Goal: Transaction & Acquisition: Download file/media

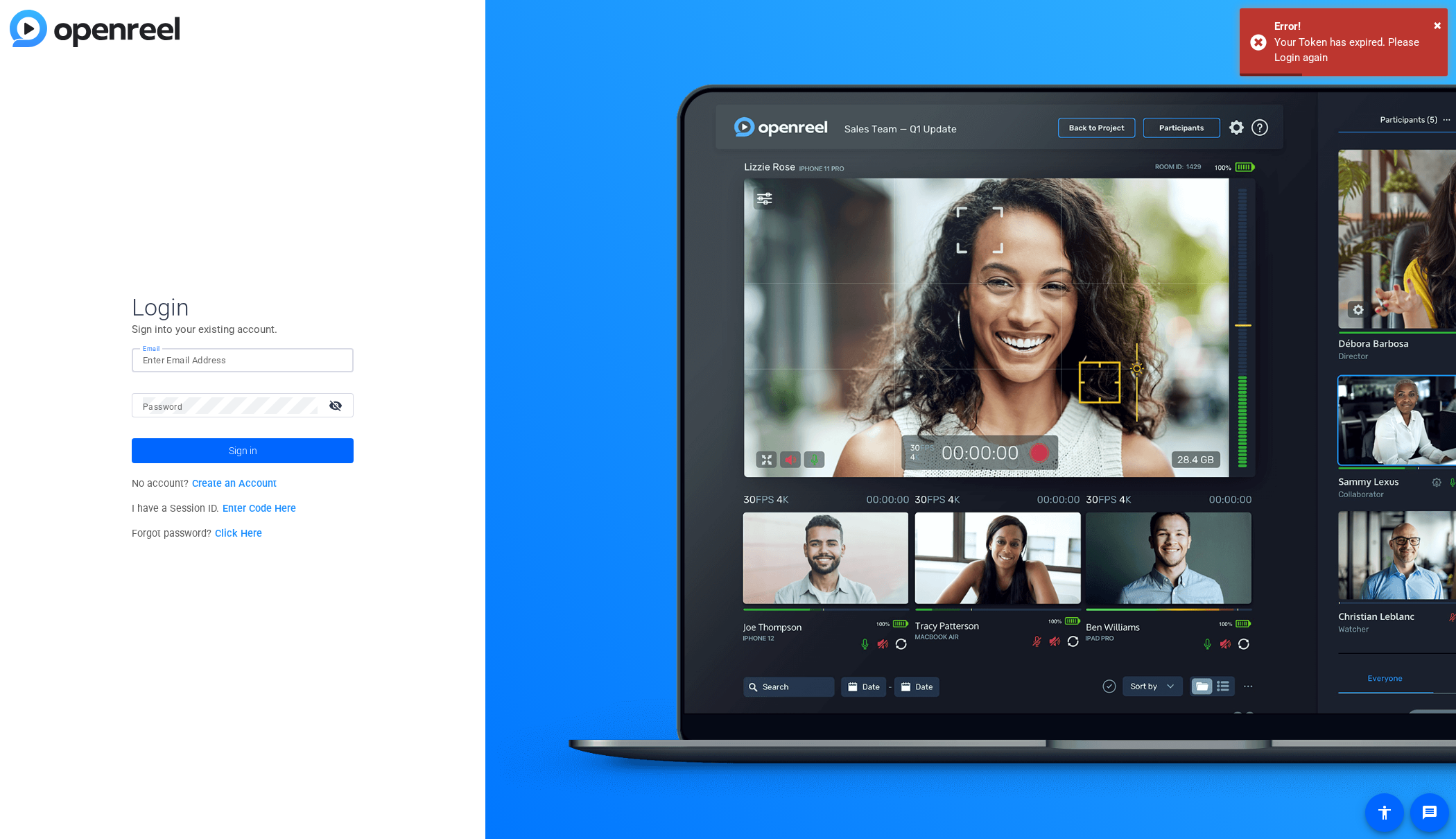
click at [214, 366] on input "Email" at bounding box center [242, 361] width 200 height 17
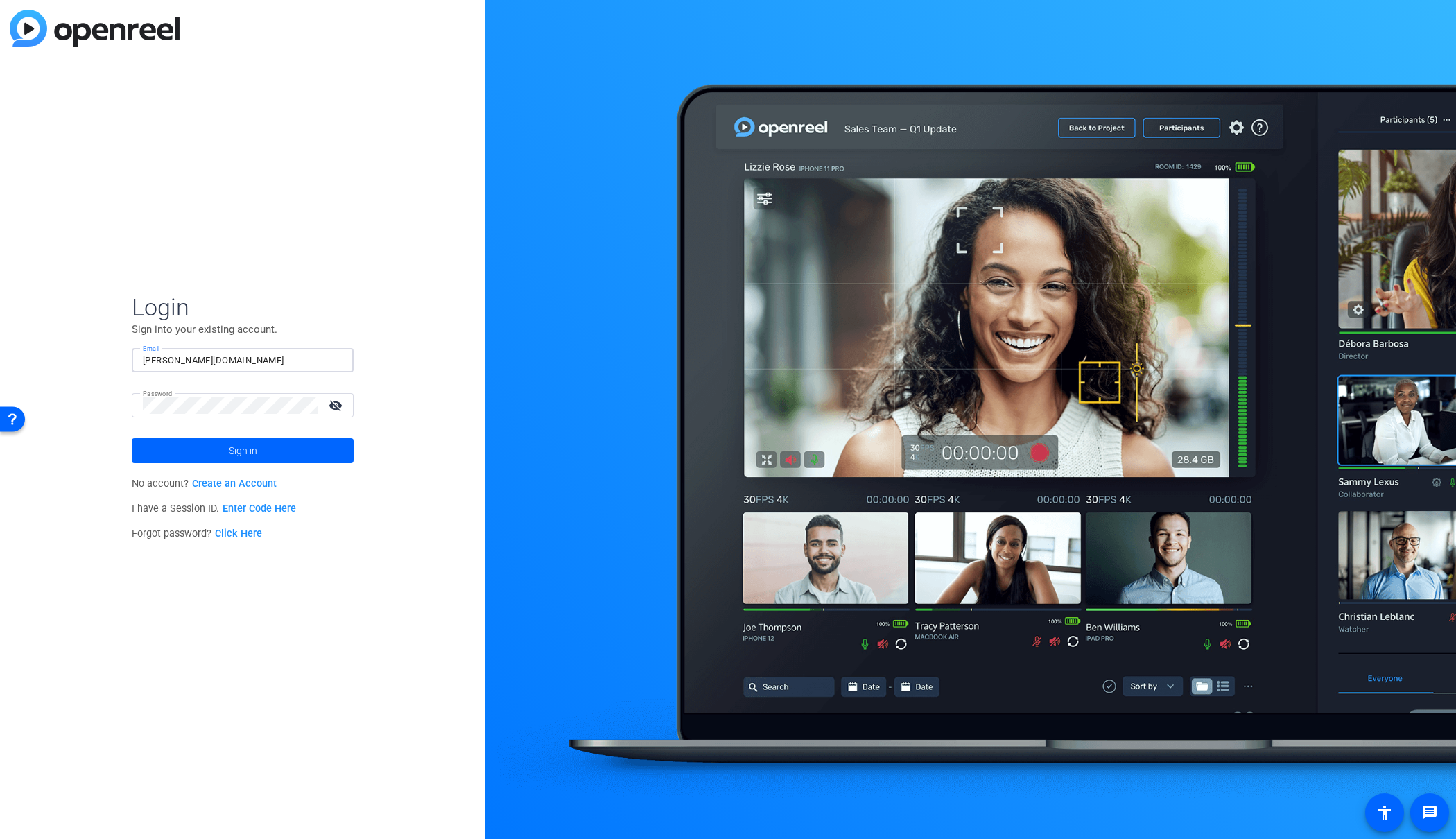
click at [196, 354] on input "[PERSON_NAME][DOMAIN_NAME]" at bounding box center [242, 361] width 200 height 17
type input "[PERSON_NAME][EMAIL_ADDRESS][DOMAIN_NAME]"
click at [132, 438] on button "Sign in" at bounding box center [243, 450] width 222 height 25
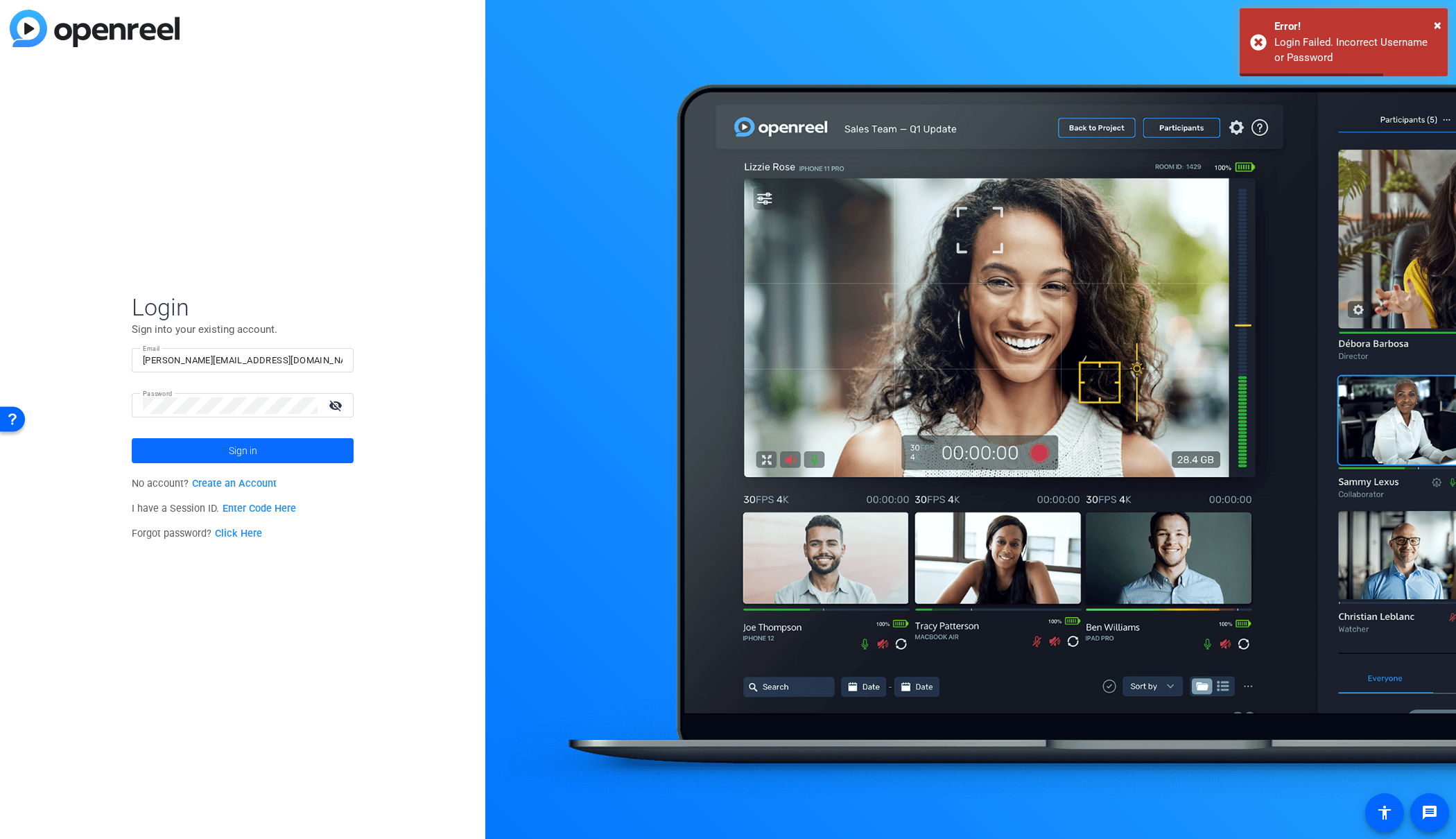
click at [266, 446] on span at bounding box center [243, 450] width 222 height 33
click at [331, 409] on mat-icon "visibility_off" at bounding box center [336, 406] width 33 height 20
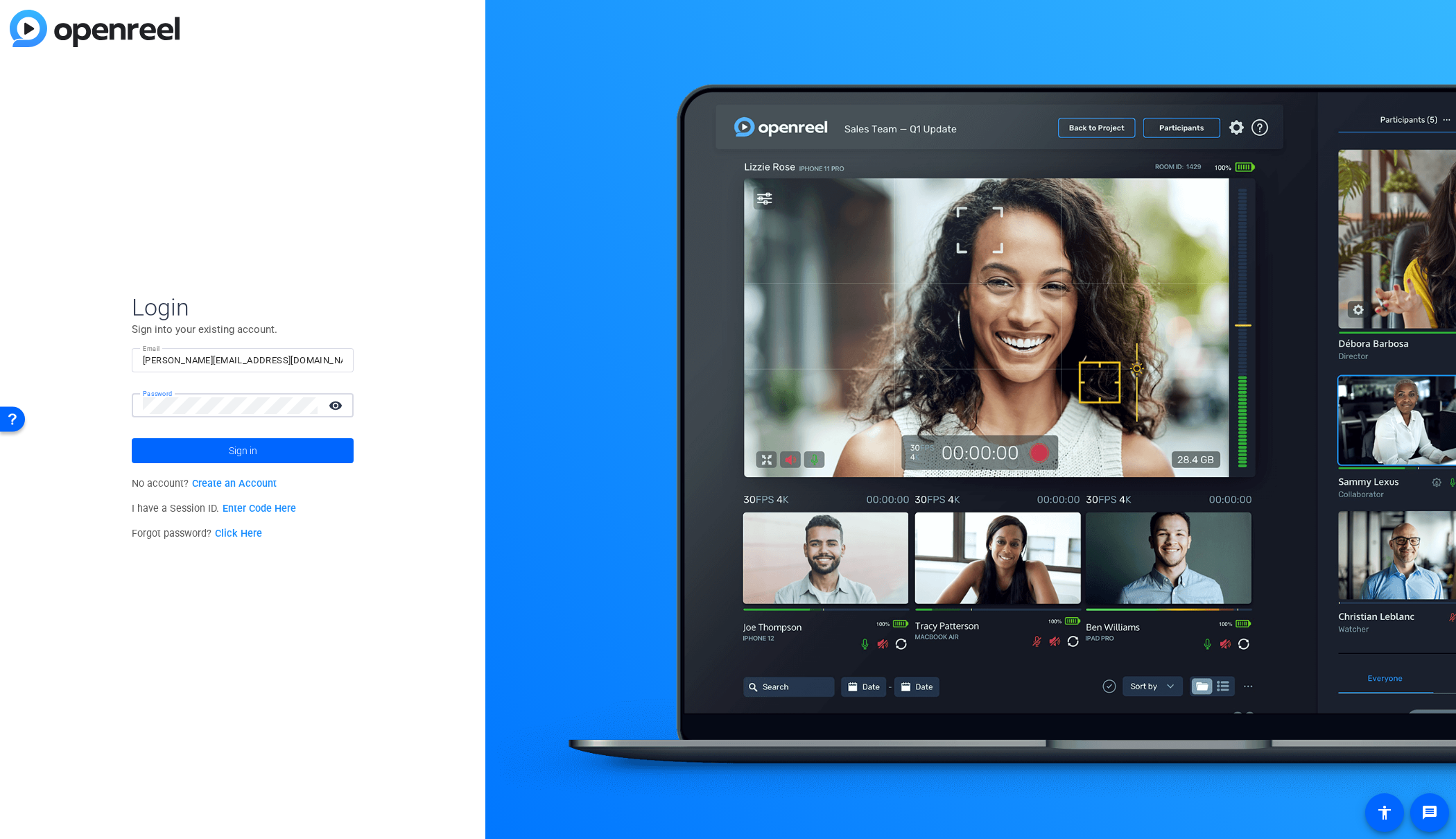
click at [132, 438] on button "Sign in" at bounding box center [243, 450] width 222 height 25
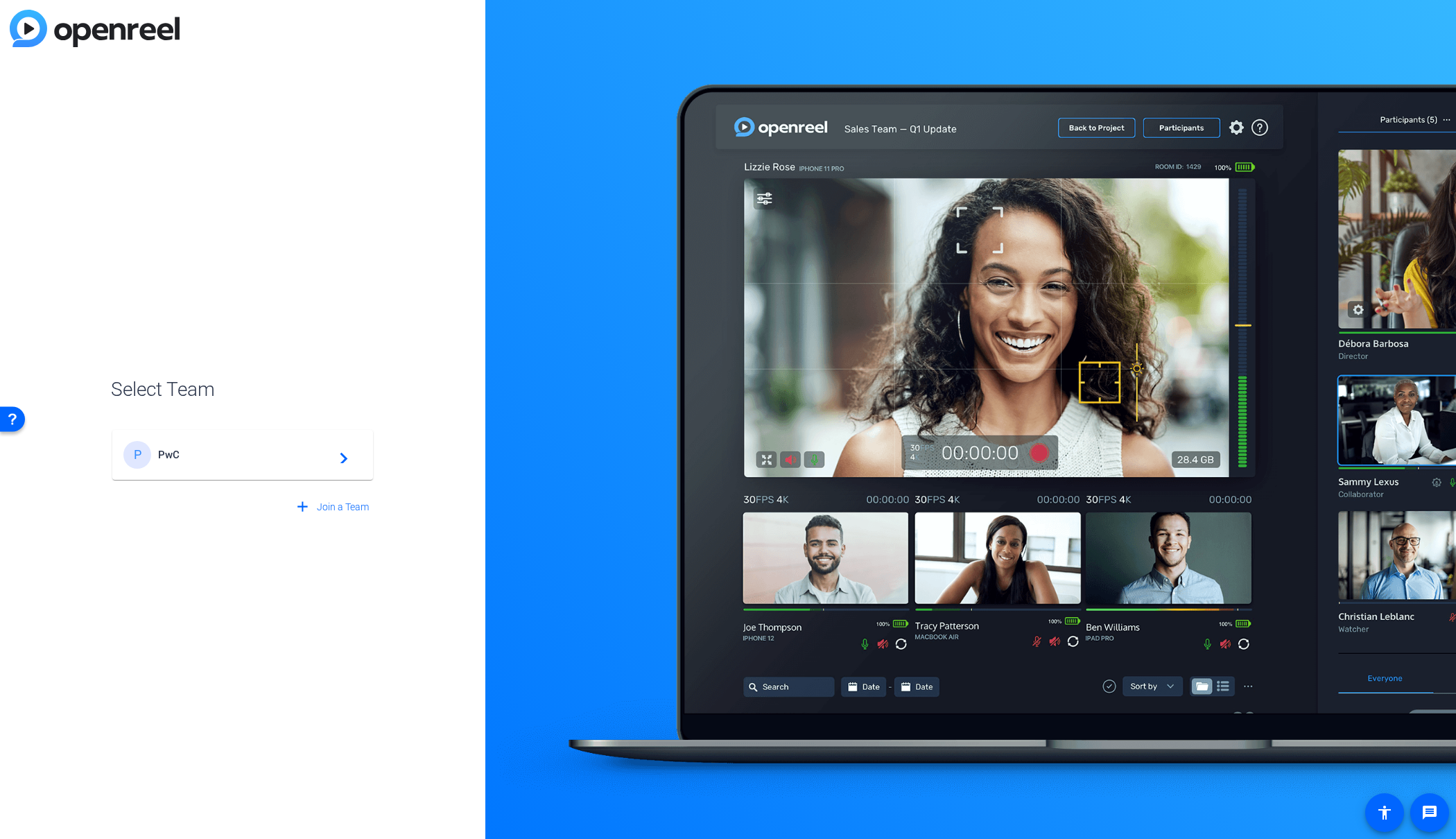
click at [239, 453] on span "PwC" at bounding box center [244, 455] width 174 height 12
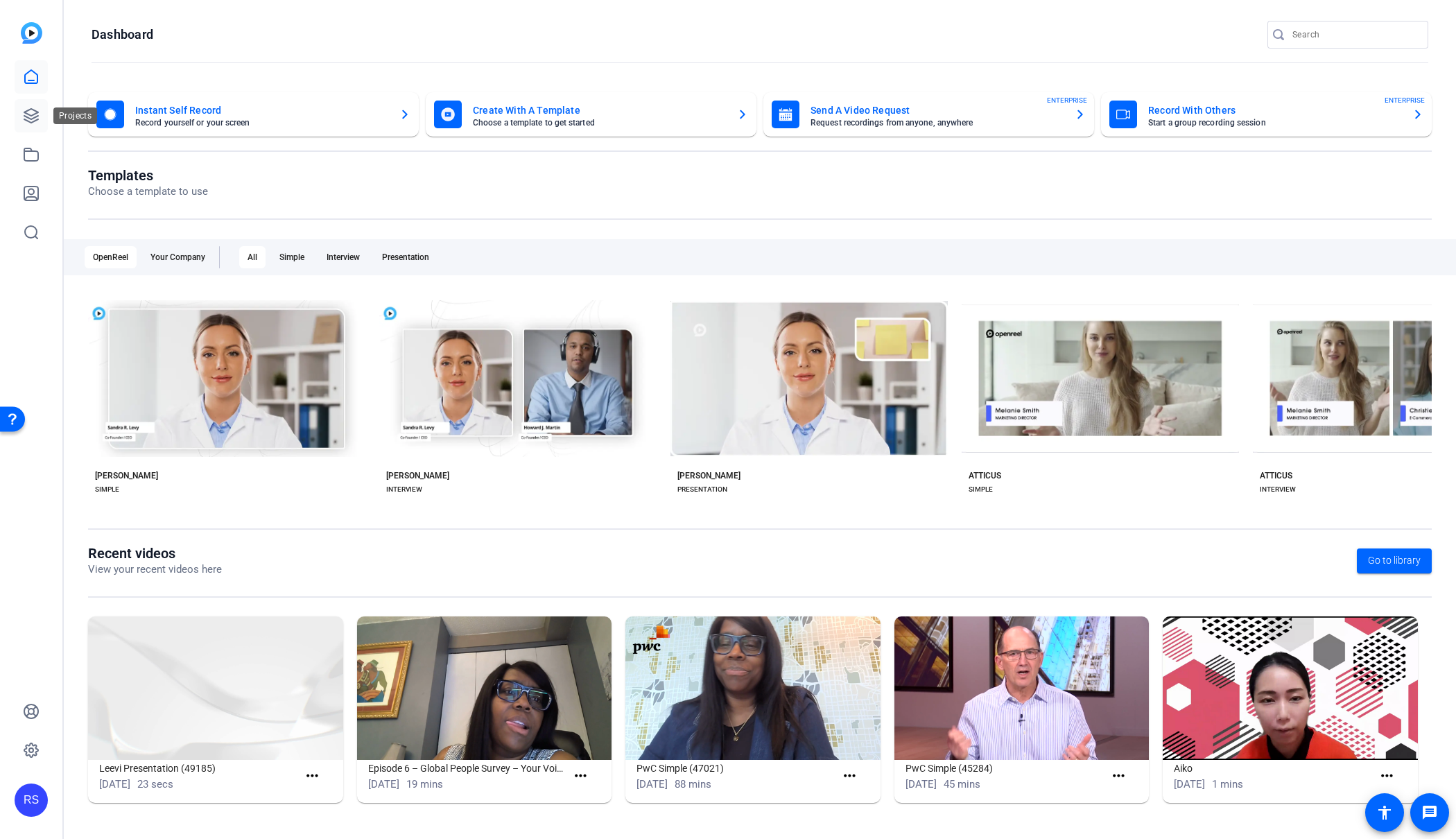
click at [34, 113] on icon at bounding box center [31, 116] width 14 height 14
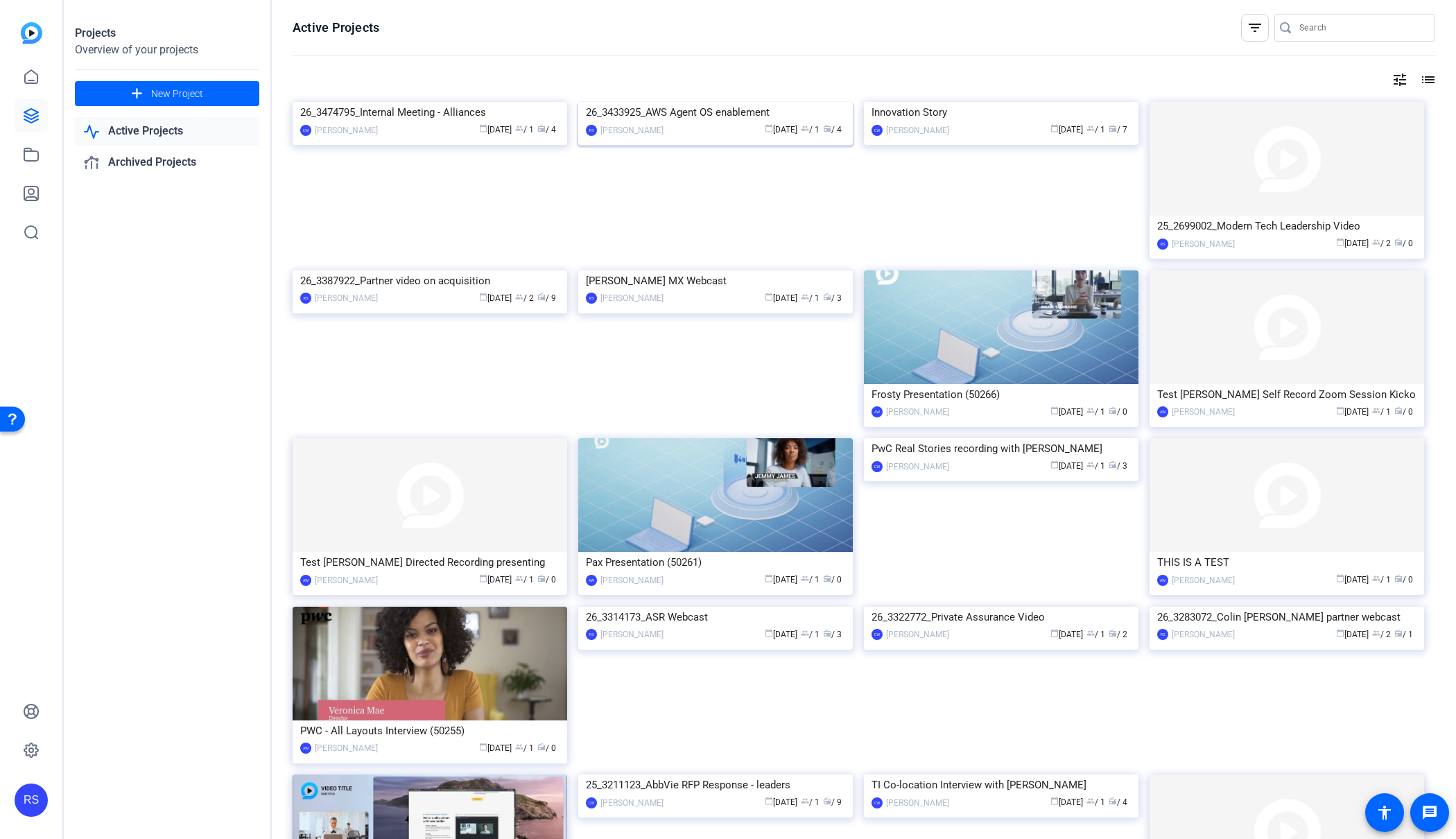
click at [733, 102] on img at bounding box center [716, 102] width 275 height 0
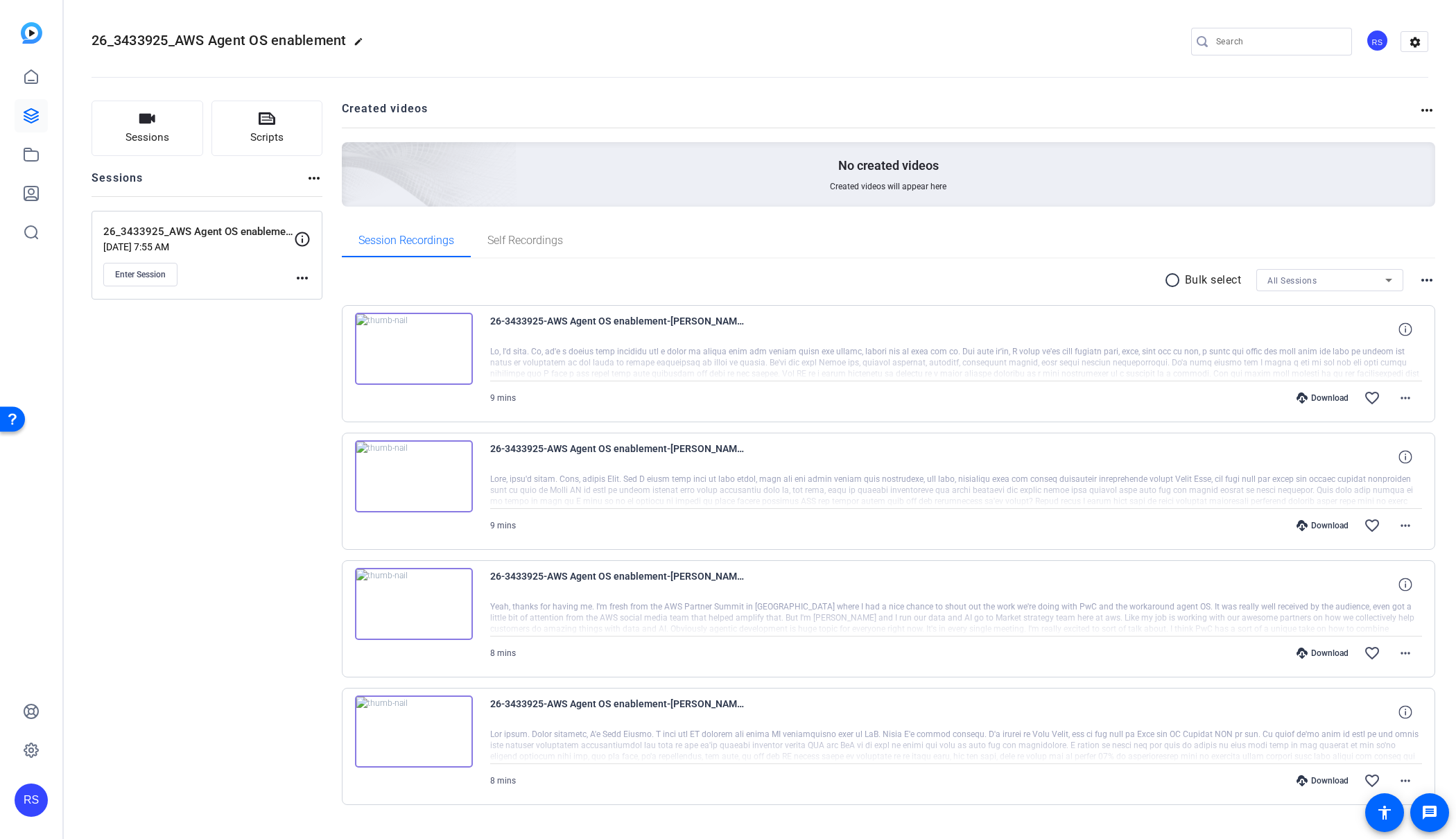
click at [1167, 278] on mat-icon "radio_button_unchecked" at bounding box center [1175, 281] width 21 height 17
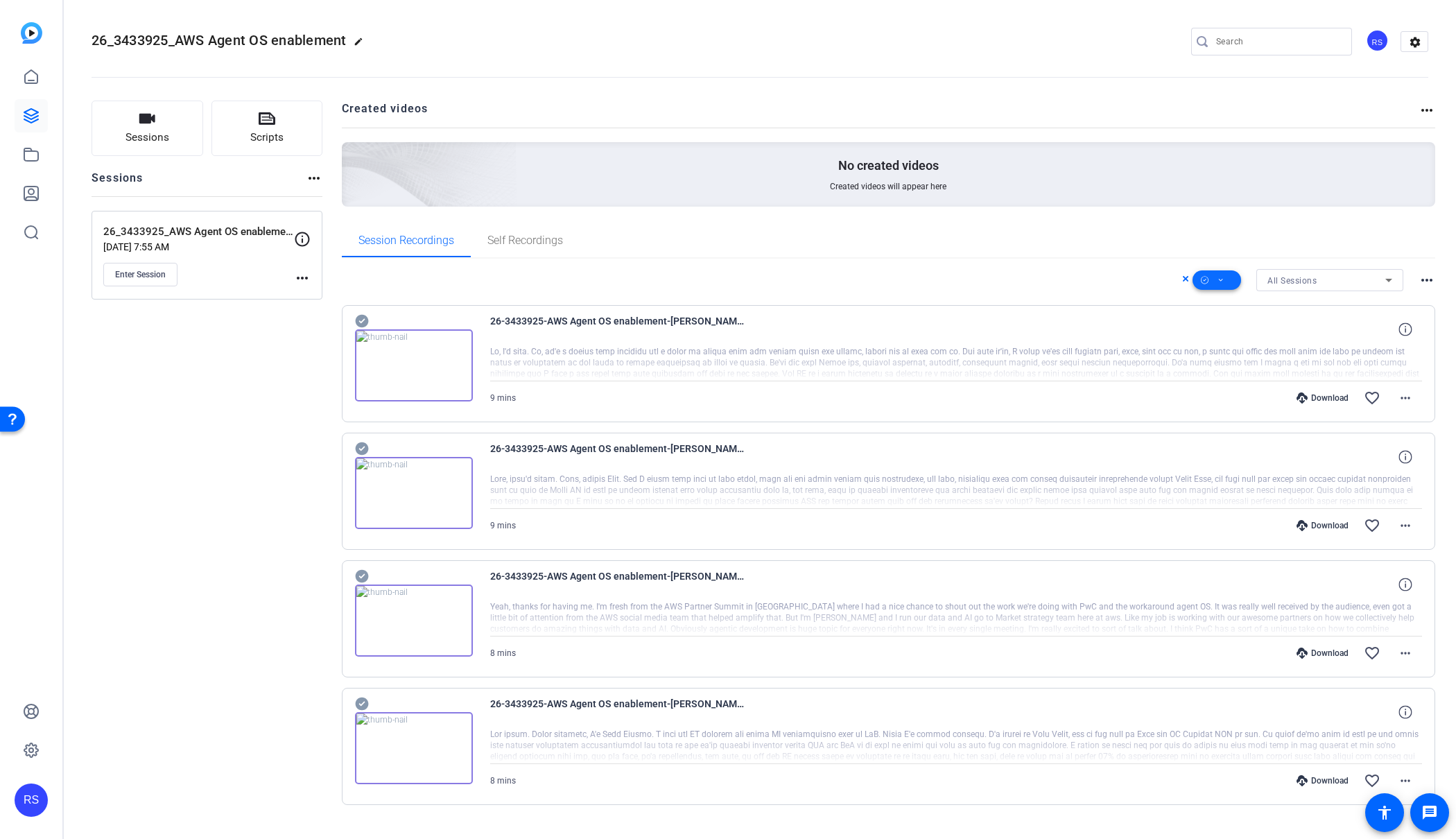
click at [1225, 279] on span at bounding box center [1217, 280] width 49 height 33
click at [1242, 302] on span "Select All" at bounding box center [1240, 302] width 73 height 17
click at [1246, 349] on span "Download MP4" at bounding box center [1240, 355] width 73 height 17
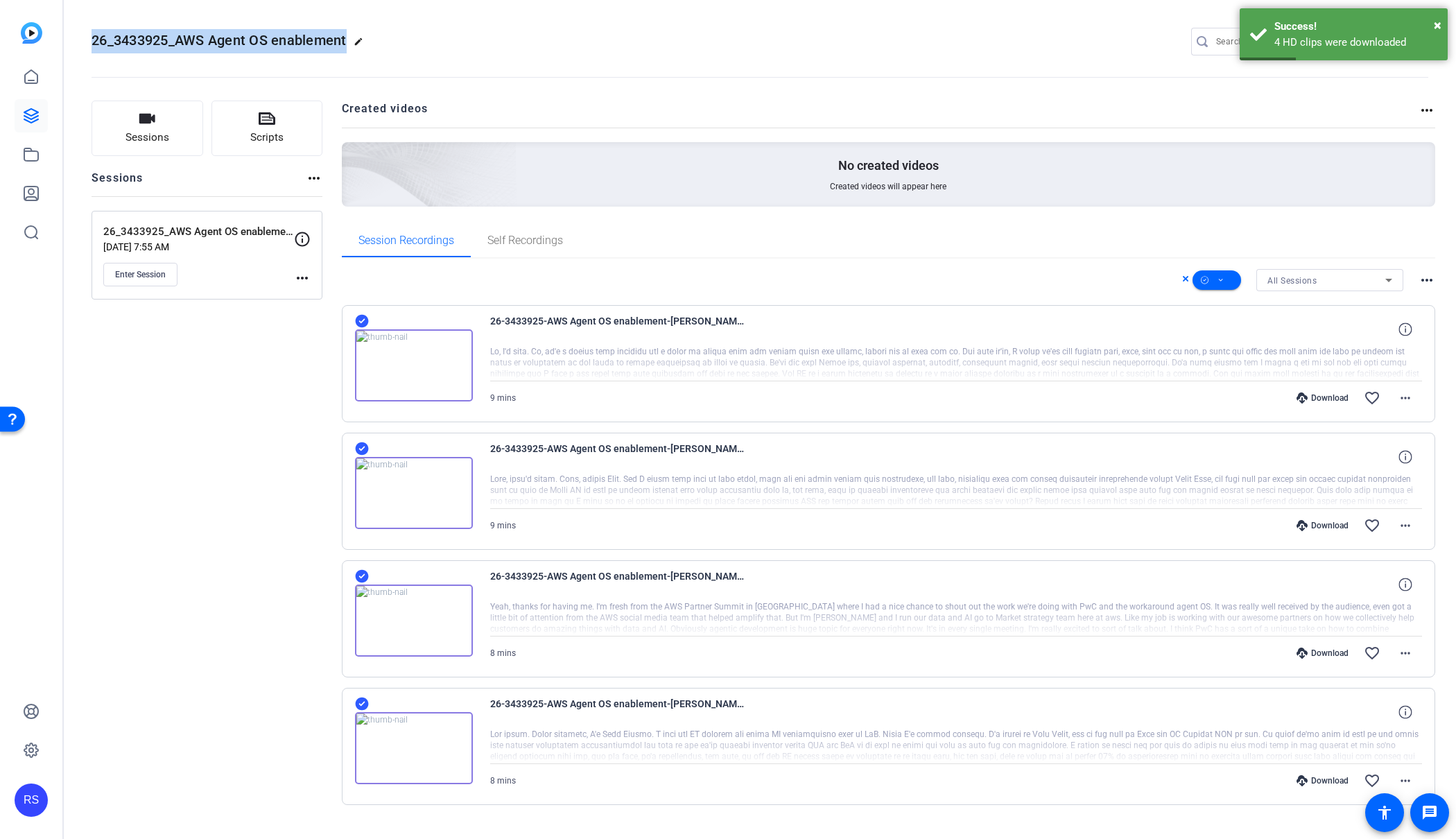
drag, startPoint x: 349, startPoint y: 42, endPoint x: 99, endPoint y: 56, distance: 250.4
click at [93, 50] on h2 "26_3433925_AWS Agent OS enablement edit" at bounding box center [231, 41] width 278 height 24
copy span "26_3433925_AWS Agent OS enablement"
